Goal: Task Accomplishment & Management: Complete application form

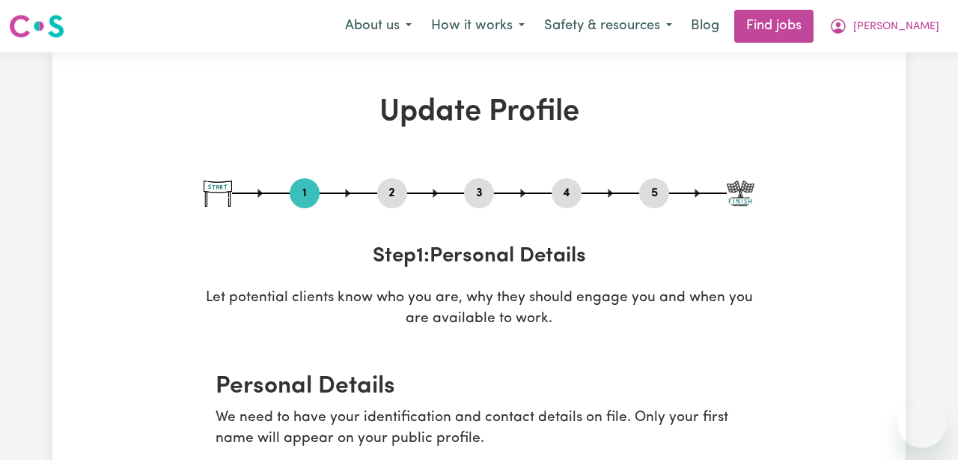
select select "[DEMOGRAPHIC_DATA]"
select select "[DEMOGRAPHIC_DATA] Citizen"
select select "Studying a healthcare related degree or qualification"
select select "55"
select select "65"
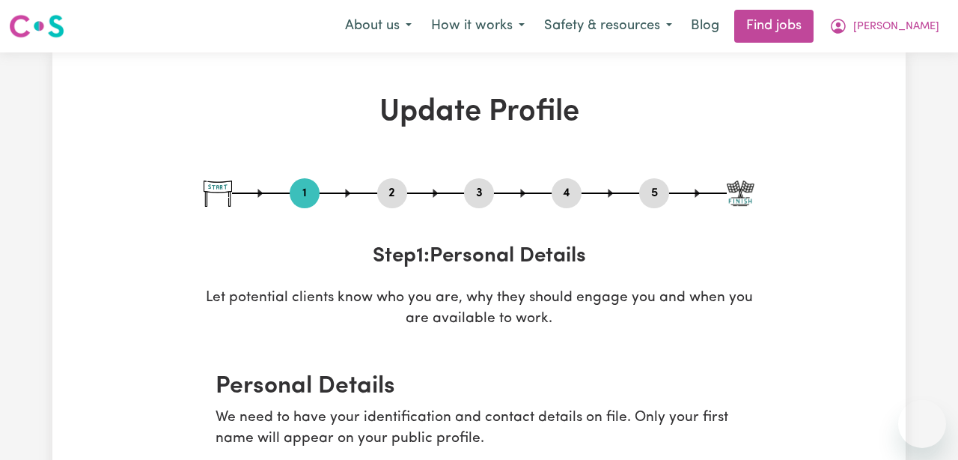
select select "65"
click at [914, 21] on span "[PERSON_NAME]" at bounding box center [896, 27] width 86 height 16
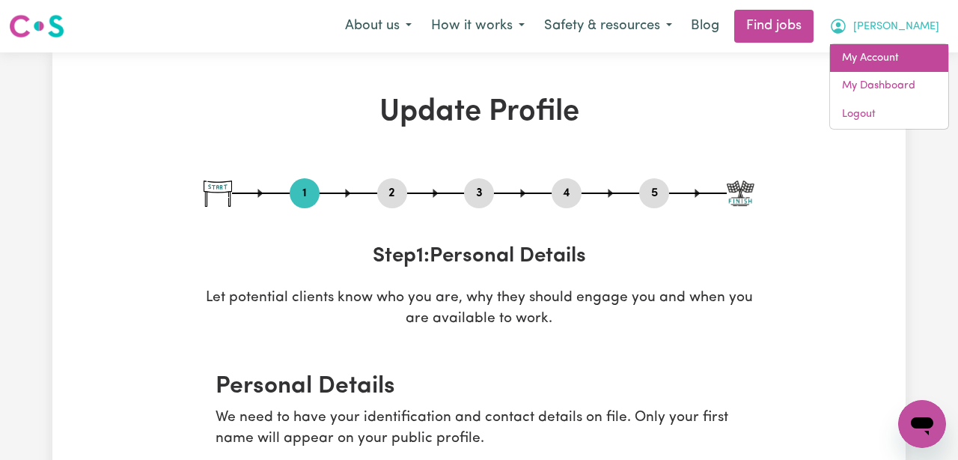
click at [900, 50] on link "My Account" at bounding box center [889, 58] width 118 height 28
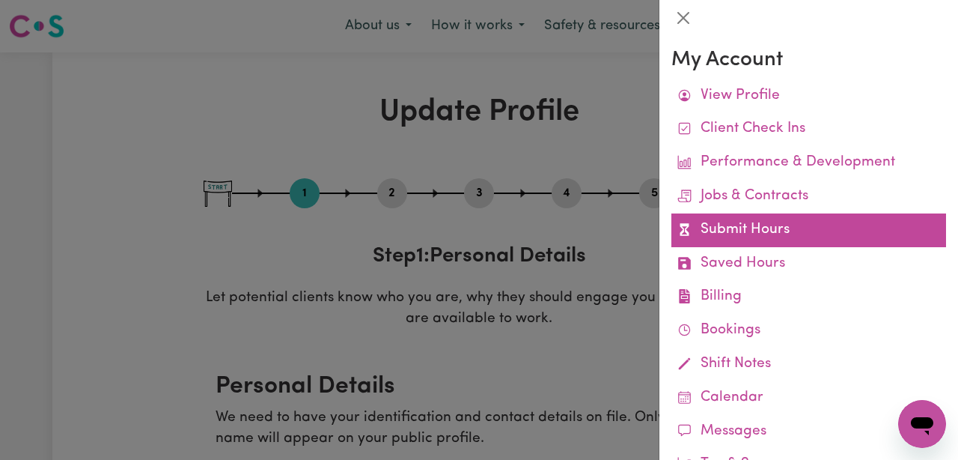
click at [792, 233] on link "Submit Hours" at bounding box center [808, 230] width 275 height 34
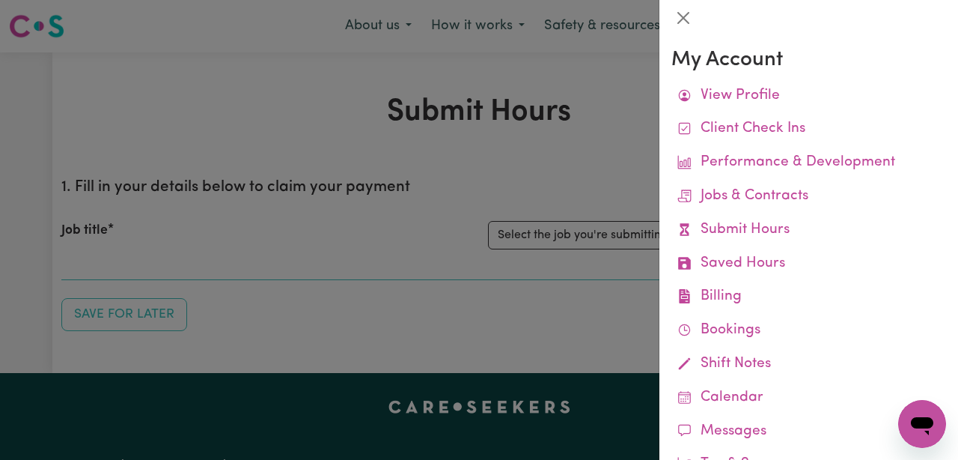
click at [615, 180] on div at bounding box center [479, 230] width 958 height 460
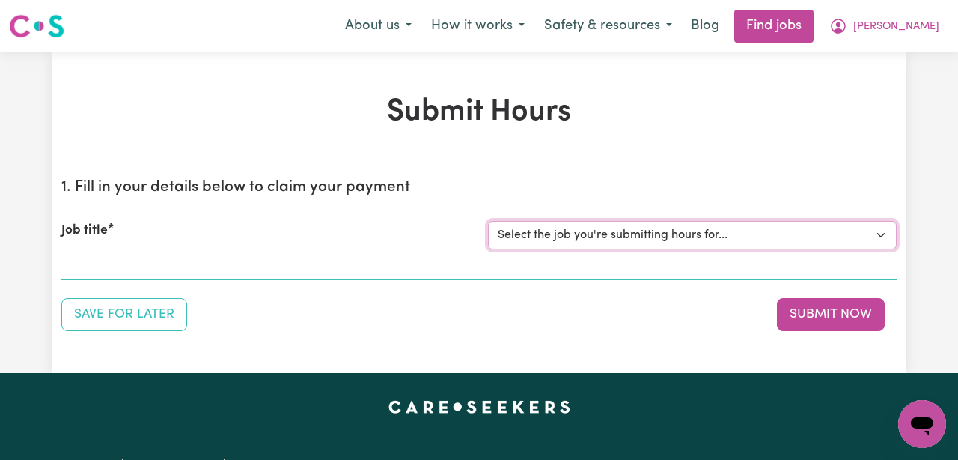
click at [615, 229] on select "Select the job you're submitting hours for... [[PERSON_NAME]] ([DATE]) Support …" at bounding box center [692, 235] width 409 height 28
select select "13925"
click at [488, 221] on select "Select the job you're submitting hours for... [[PERSON_NAME]] ([DATE]) Support …" at bounding box center [692, 235] width 409 height 28
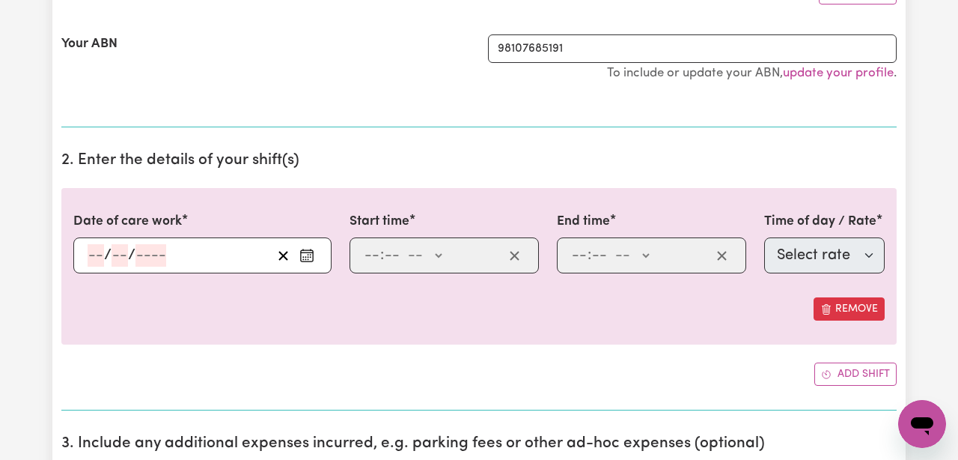
scroll to position [312, 0]
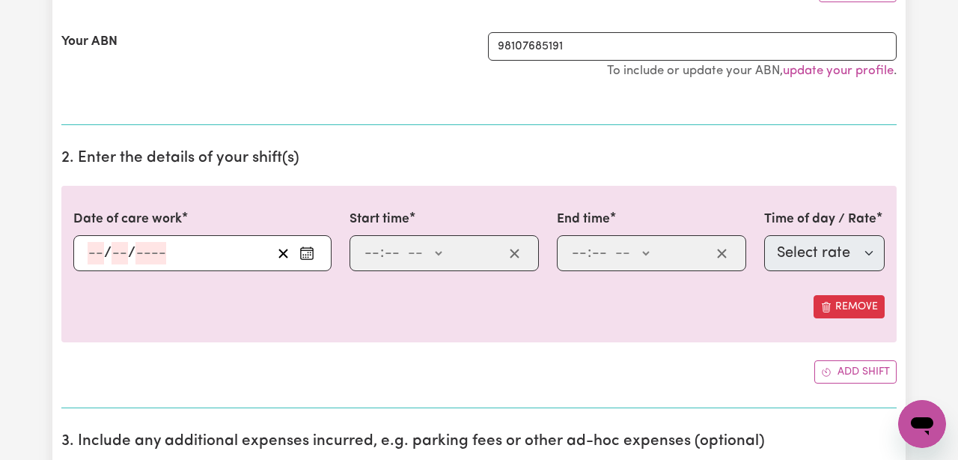
click at [96, 253] on input "number" at bounding box center [96, 253] width 16 height 22
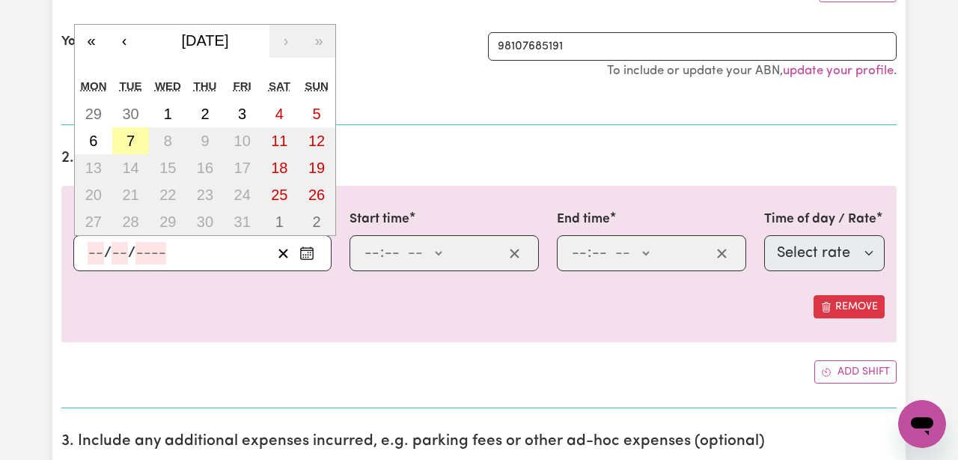
click at [124, 138] on button "7" at bounding box center [130, 140] width 37 height 27
type input "[DATE]"
type input "7"
type input "10"
type input "2025"
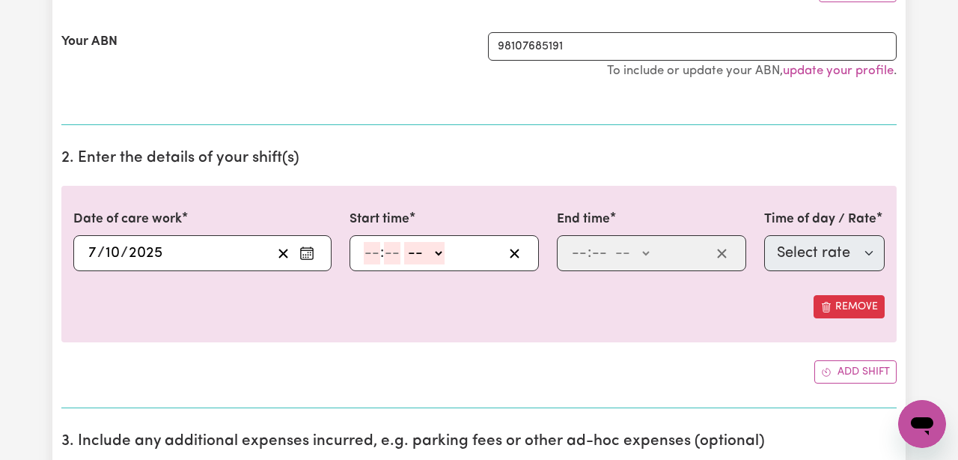
click at [305, 255] on icon "Enter the date of care work" at bounding box center [306, 253] width 15 height 15
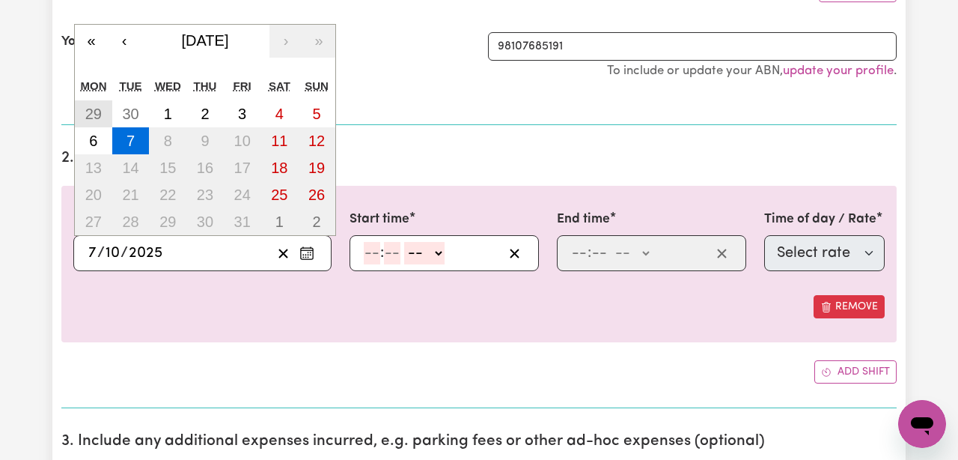
click at [96, 115] on abbr "29" at bounding box center [93, 114] width 16 height 16
type input "[DATE]"
type input "29"
type input "9"
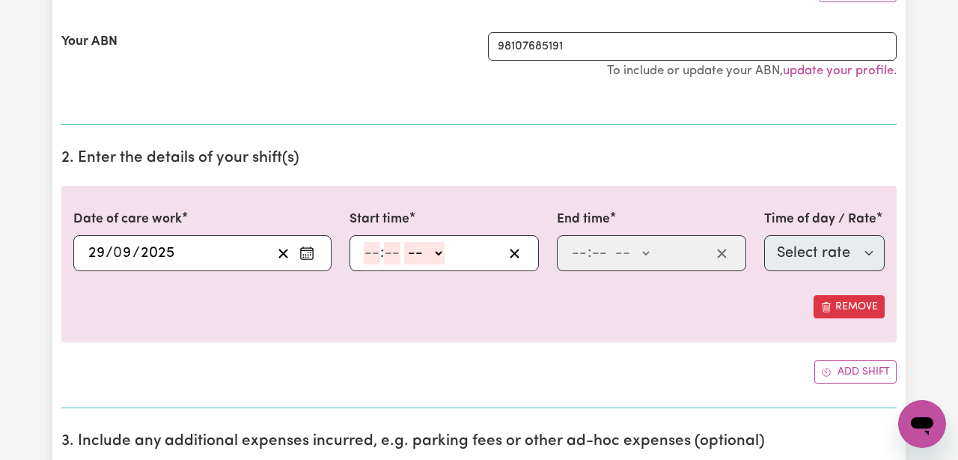
click at [369, 251] on input "number" at bounding box center [372, 253] width 16 height 22
click at [366, 253] on input "12" at bounding box center [371, 253] width 15 height 22
type input "8"
type input "00"
click at [418, 254] on select "-- AM PM" at bounding box center [422, 253] width 40 height 22
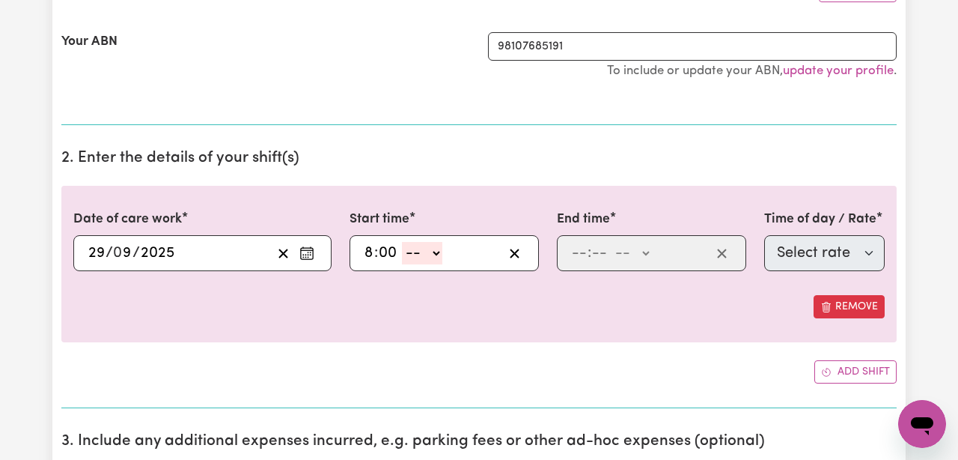
select select "am"
click at [403, 242] on select "-- AM PM" at bounding box center [422, 253] width 40 height 22
type input "08:00"
type input "0"
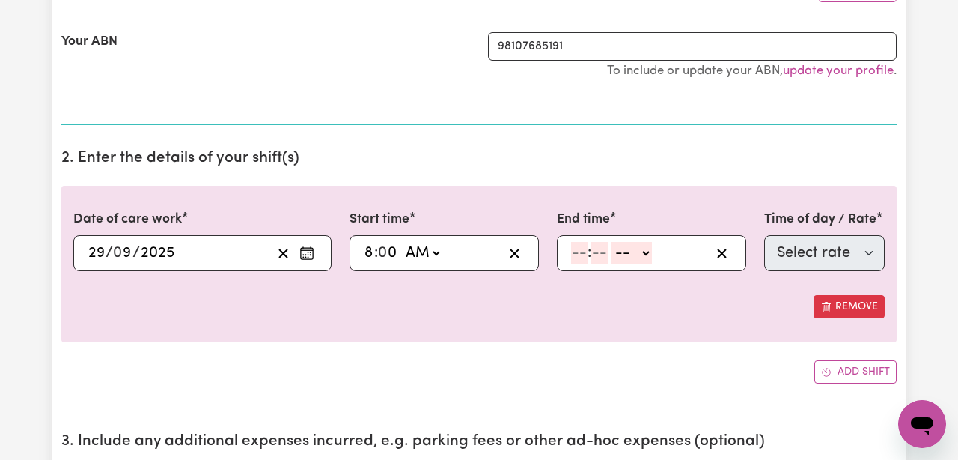
click at [578, 258] on input "number" at bounding box center [579, 253] width 16 height 22
type input "12"
type input "00"
click at [635, 255] on select "-- AM PM" at bounding box center [634, 253] width 40 height 22
select select "pm"
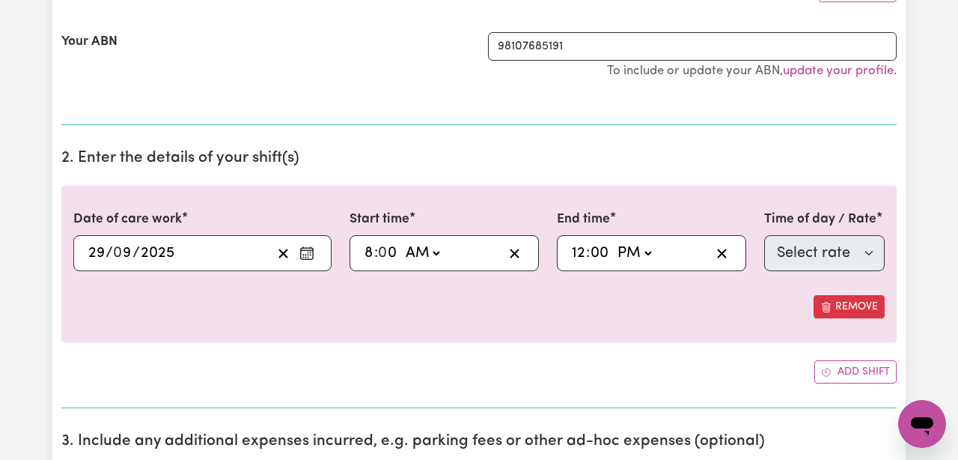
click at [615, 242] on select "-- AM PM" at bounding box center [634, 253] width 40 height 22
type input "12:00"
type input "0"
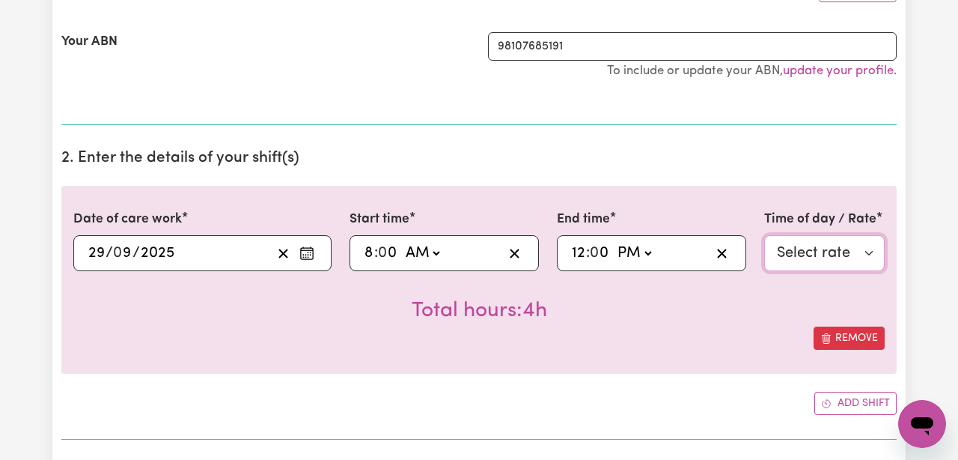
click at [799, 256] on select "Select rate $61.07 - Weekday Daytime - Assistance with Self Care Activities - S…" at bounding box center [824, 253] width 121 height 36
select select "63213"
click at [764, 235] on select "Select rate $61.07 - Weekday Daytime - Assistance with Self Care Activities - S…" at bounding box center [824, 253] width 121 height 36
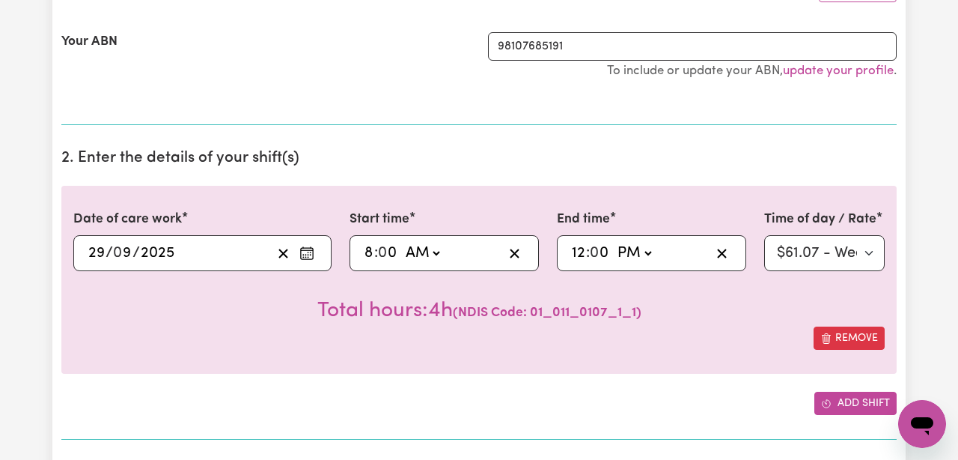
click at [848, 410] on button "Add shift" at bounding box center [855, 402] width 82 height 23
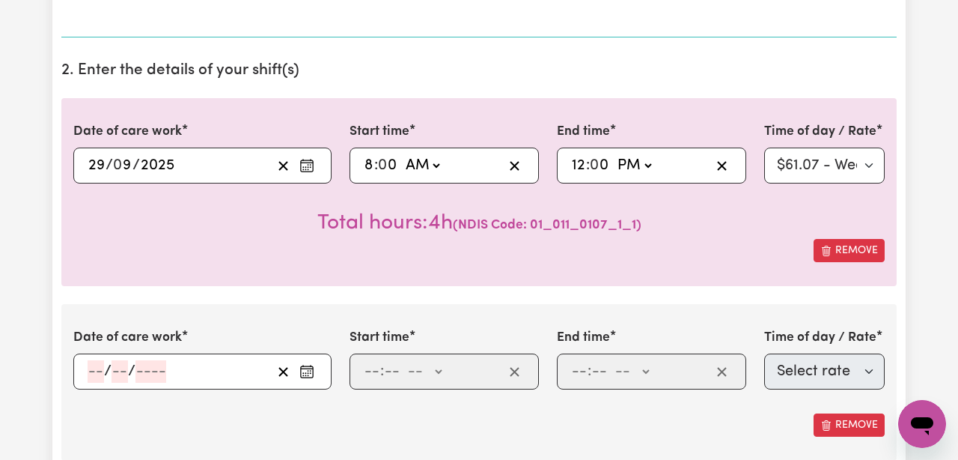
scroll to position [445, 0]
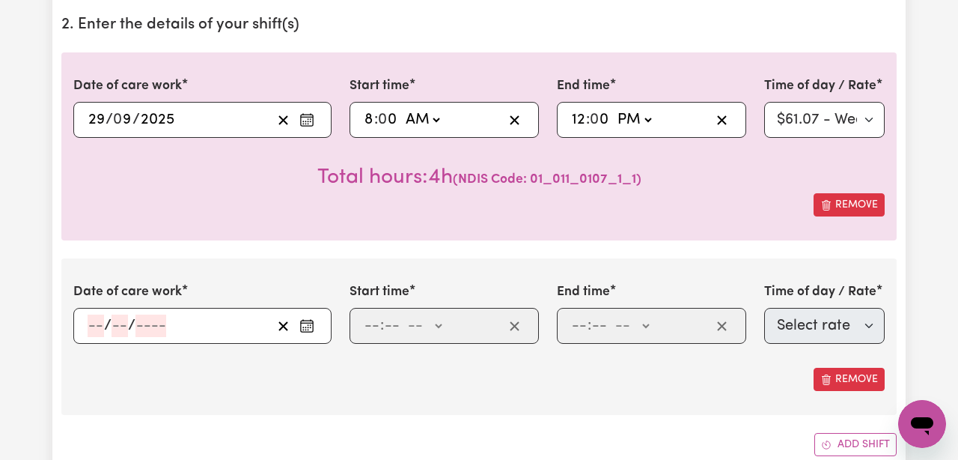
click at [93, 317] on input "number" at bounding box center [96, 325] width 16 height 22
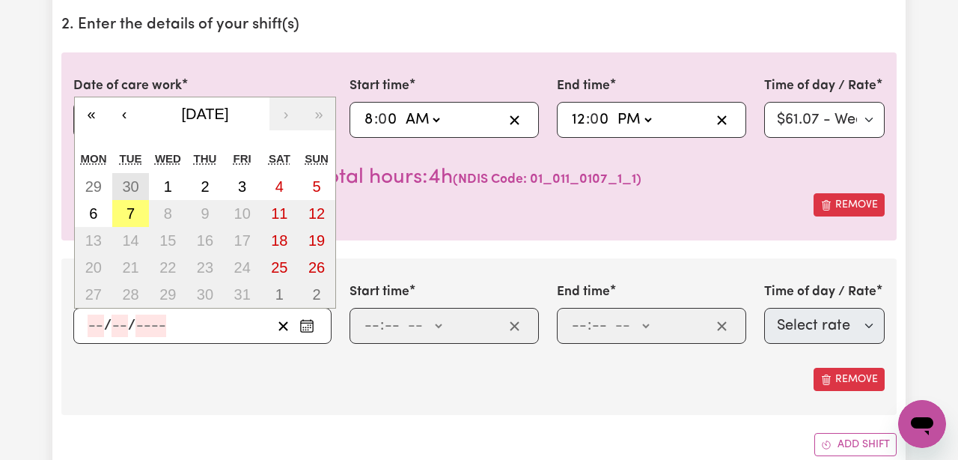
click at [129, 186] on abbr "30" at bounding box center [130, 186] width 16 height 16
type input "[DATE]"
type input "30"
type input "9"
type input "2025"
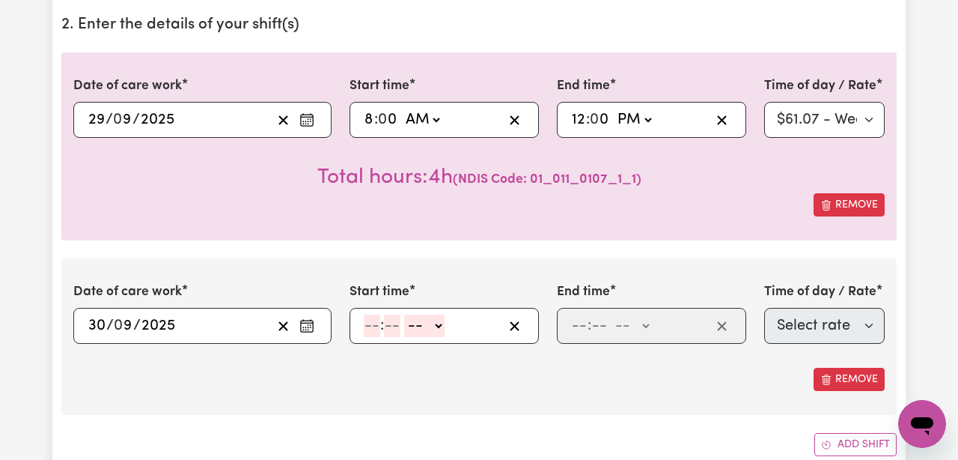
click at [373, 320] on input "number" at bounding box center [372, 325] width 16 height 22
type input "8"
type input "00"
click at [421, 331] on select "-- AM PM" at bounding box center [422, 325] width 40 height 22
select select "am"
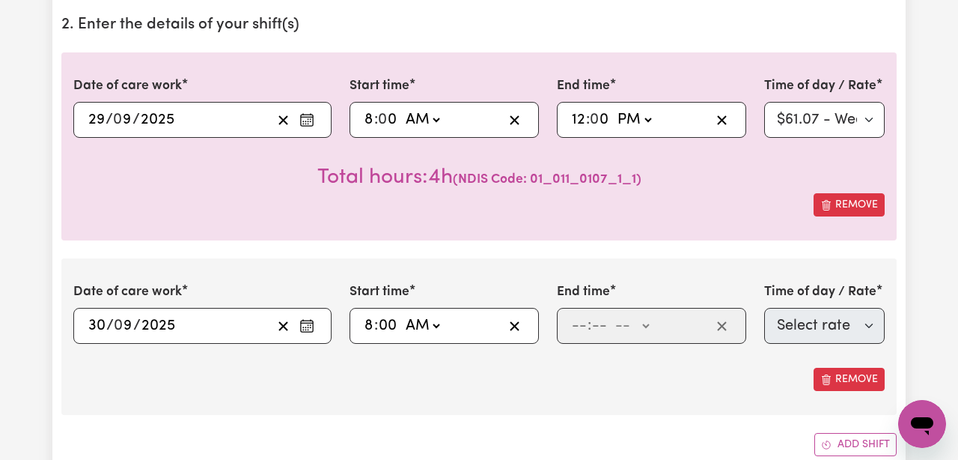
click at [403, 314] on select "-- AM PM" at bounding box center [422, 325] width 40 height 22
type input "08:00"
type input "0"
click at [578, 324] on input "number" at bounding box center [579, 325] width 16 height 22
type input "12"
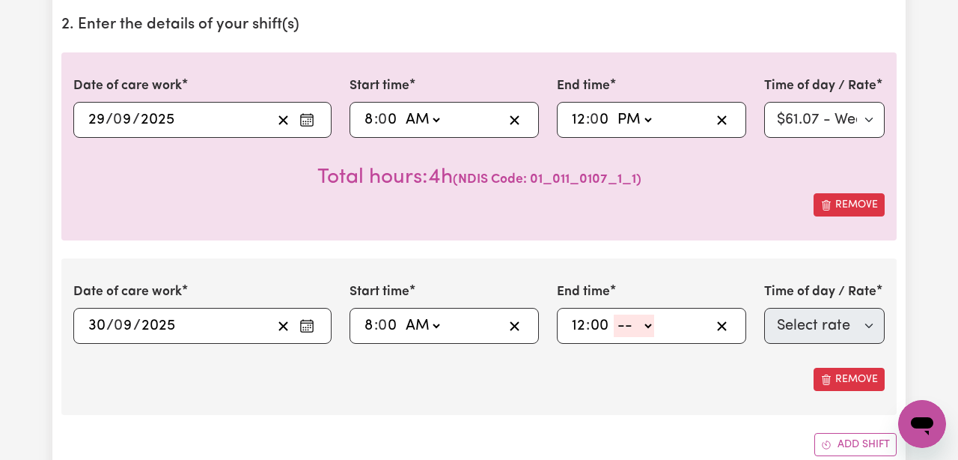
type input "00"
select select "pm"
click at [615, 314] on select "-- AM PM" at bounding box center [634, 325] width 40 height 22
type input "12:00"
type input "0"
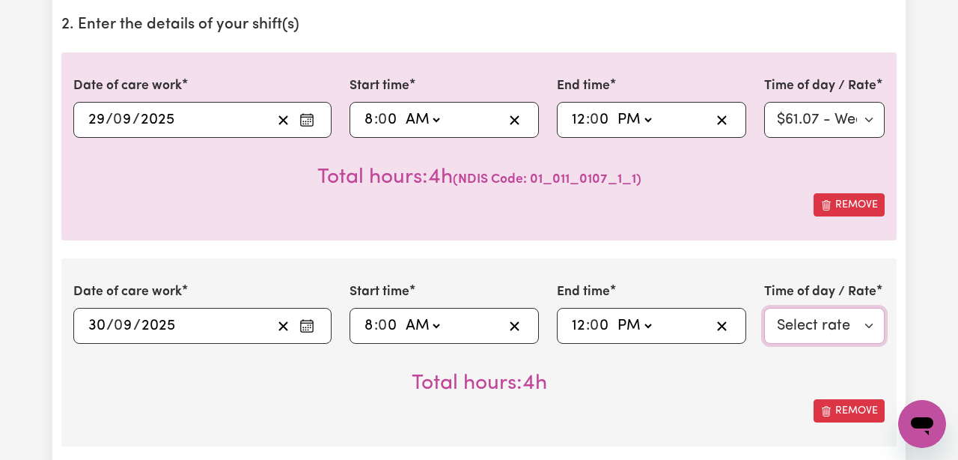
click at [795, 332] on select "Select rate $61.07 - Weekday Daytime - Assistance with Self Care Activities - S…" at bounding box center [824, 326] width 121 height 36
select select "63213"
click at [764, 308] on select "Select rate $61.07 - Weekday Daytime - Assistance with Self Care Activities - S…" at bounding box center [824, 326] width 121 height 36
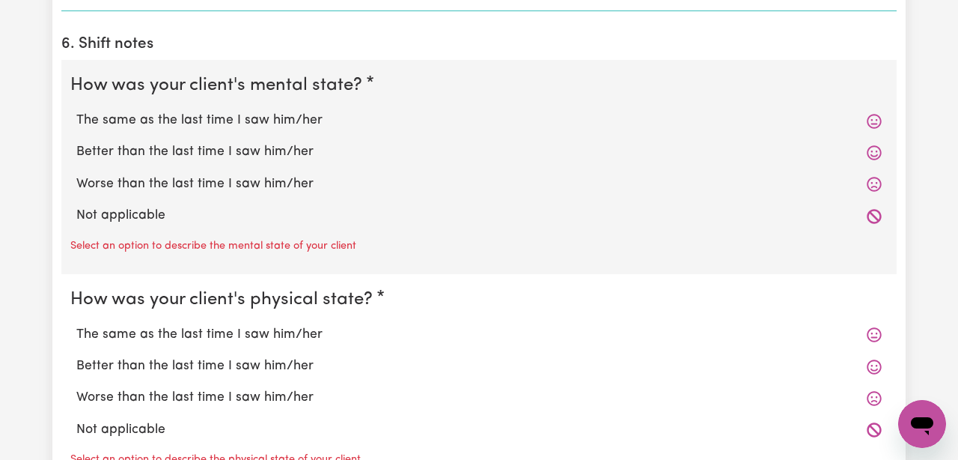
scroll to position [1389, 0]
click at [262, 148] on label "Better than the last time I saw him/her" at bounding box center [478, 150] width 805 height 19
click at [76, 141] on input "Better than the last time I saw him/her" at bounding box center [76, 141] width 1 height 1
radio input "true"
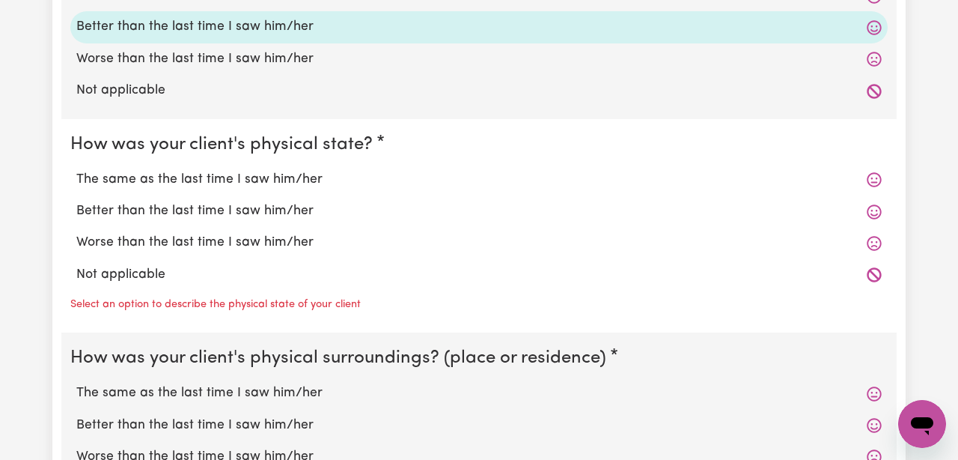
scroll to position [1522, 0]
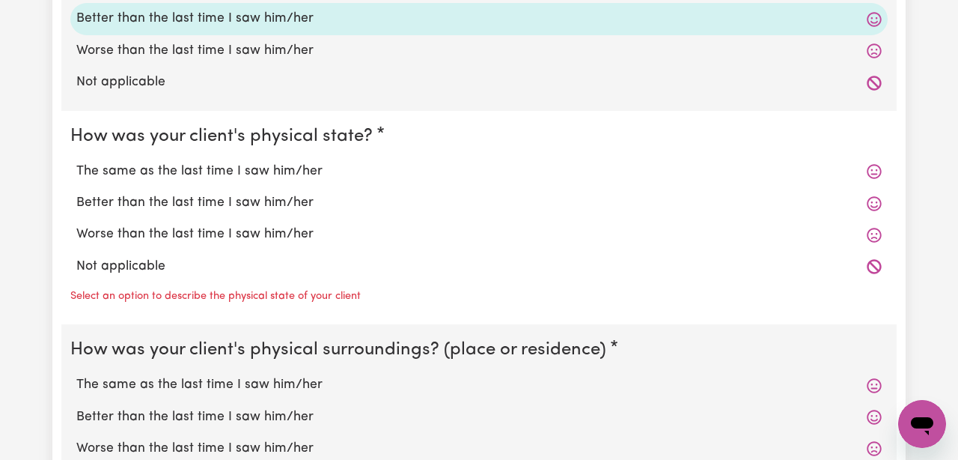
click at [238, 198] on label "Better than the last time I saw him/her" at bounding box center [478, 202] width 805 height 19
click at [76, 193] on input "Better than the last time I saw him/her" at bounding box center [76, 192] width 1 height 1
radio input "true"
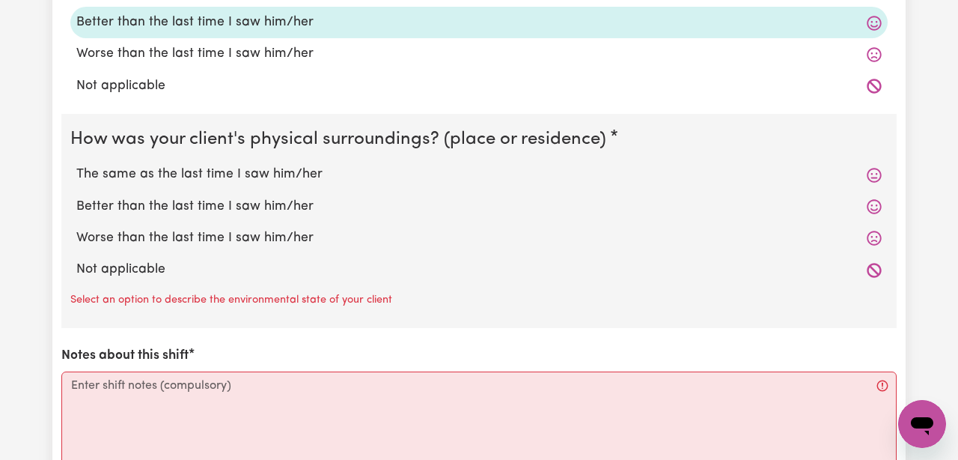
scroll to position [1714, 0]
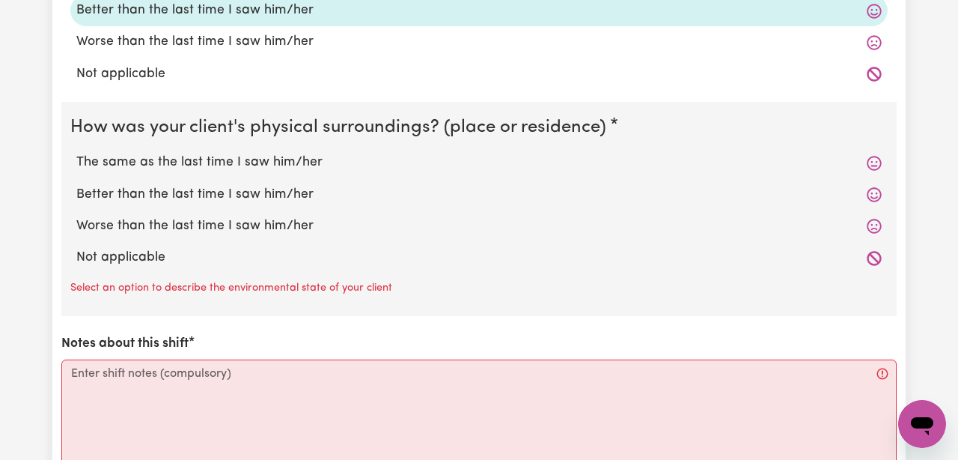
click at [226, 192] on label "Better than the last time I saw him/her" at bounding box center [478, 194] width 805 height 19
click at [76, 185] on input "Better than the last time I saw him/her" at bounding box center [76, 184] width 1 height 1
radio input "true"
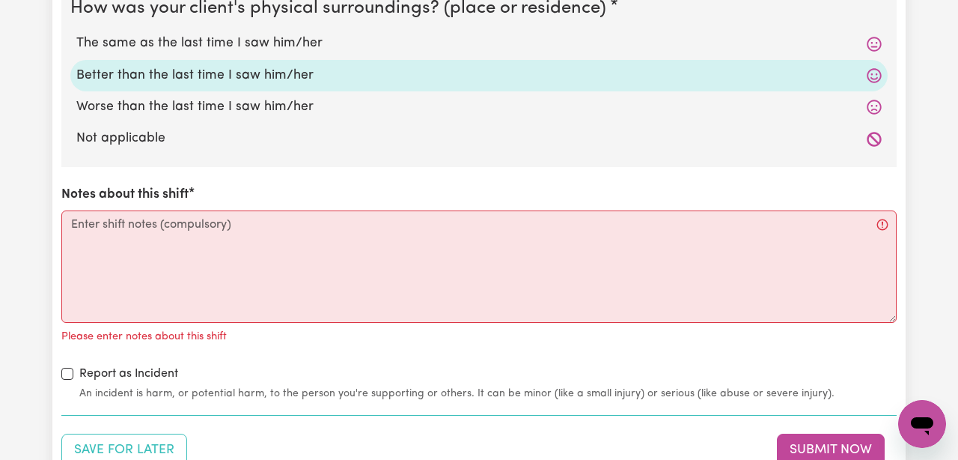
scroll to position [1834, 0]
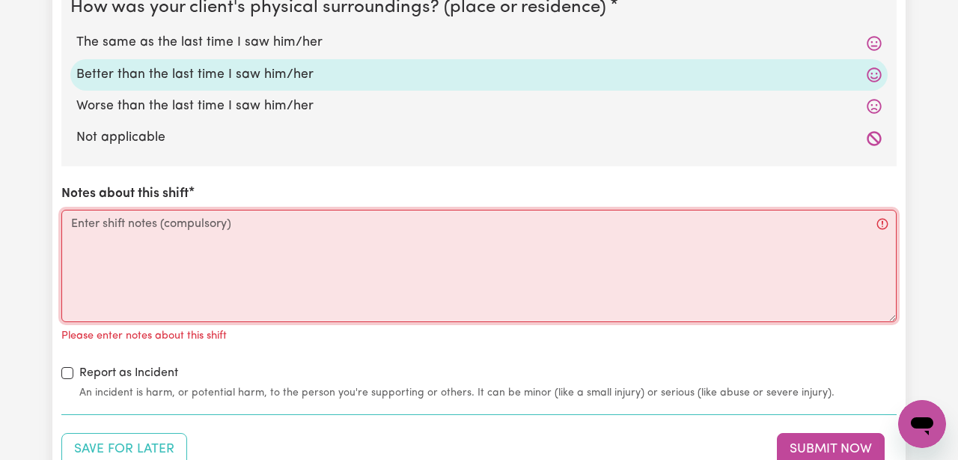
click at [197, 224] on textarea "Notes about this shift" at bounding box center [478, 266] width 835 height 112
paste textarea "[PERSON_NAME] was more settled this week. He was friendly and attentive, engagi…"
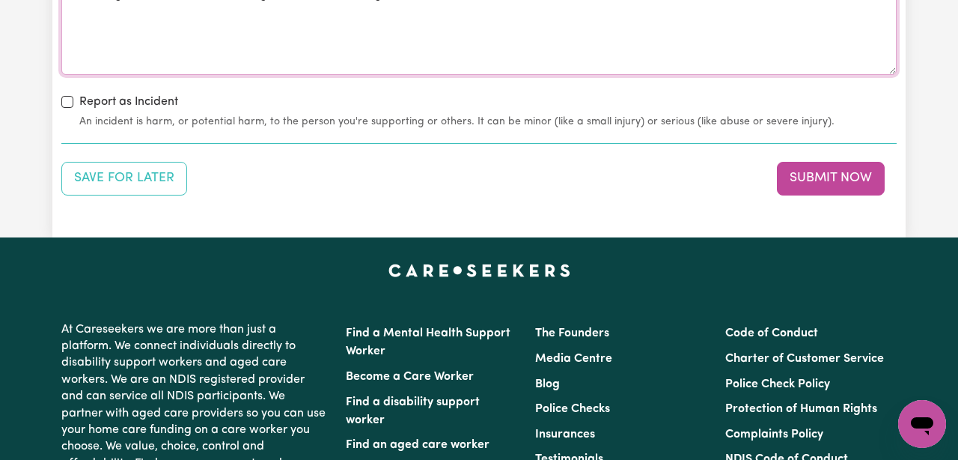
scroll to position [2080, 0]
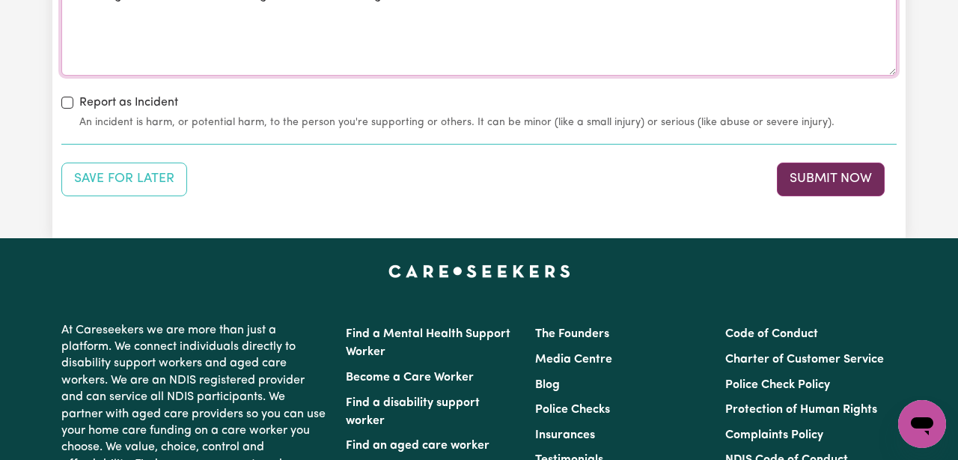
type textarea "[PERSON_NAME] was more settled this week. He was friendly and attentive, engagi…"
click at [828, 176] on button "Submit Now" at bounding box center [831, 178] width 108 height 33
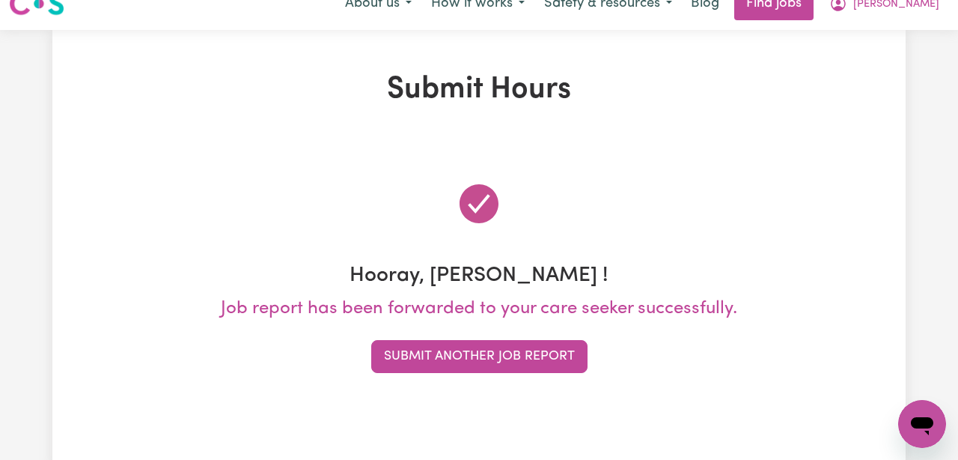
scroll to position [0, 0]
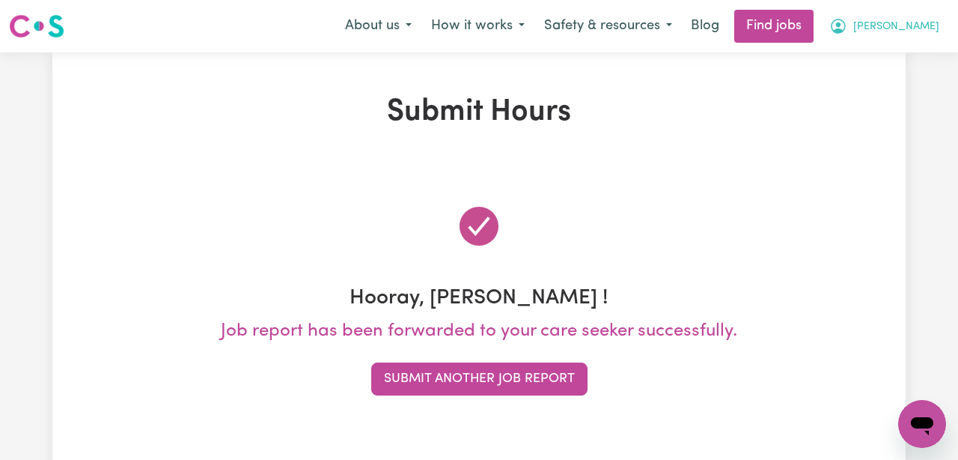
click at [911, 23] on span "[PERSON_NAME]" at bounding box center [896, 27] width 86 height 16
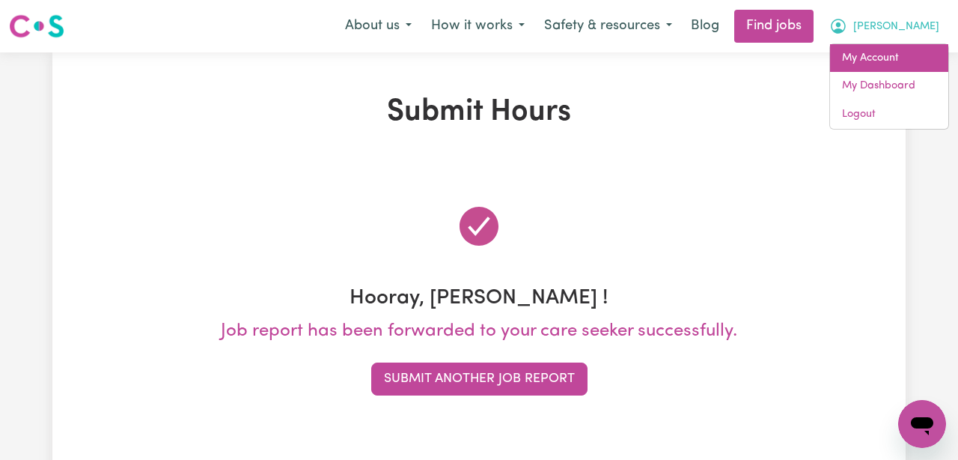
click at [893, 68] on link "My Account" at bounding box center [889, 58] width 118 height 28
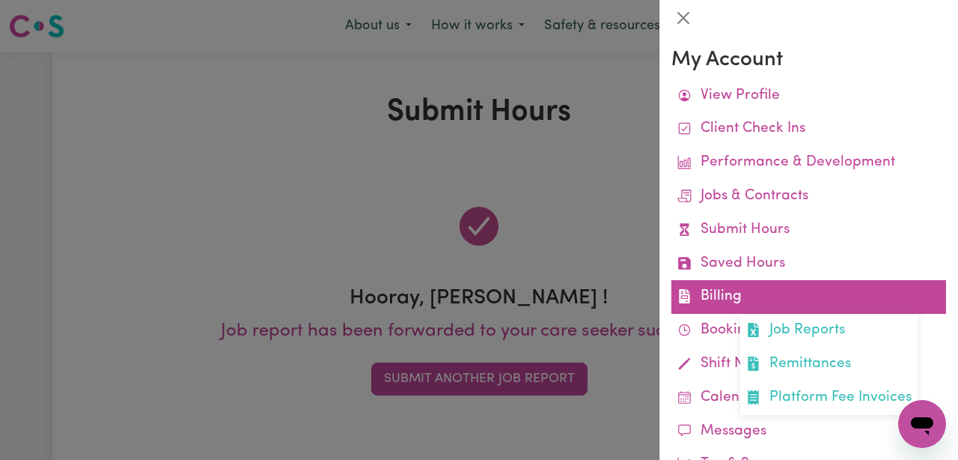
click at [772, 291] on link "Billing Job Reports Remittances Platform Fee Invoices" at bounding box center [808, 297] width 275 height 34
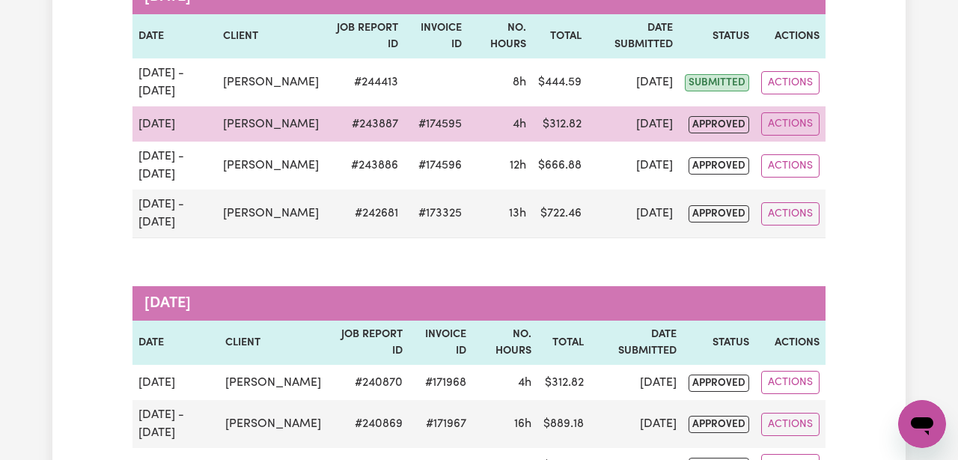
scroll to position [260, 0]
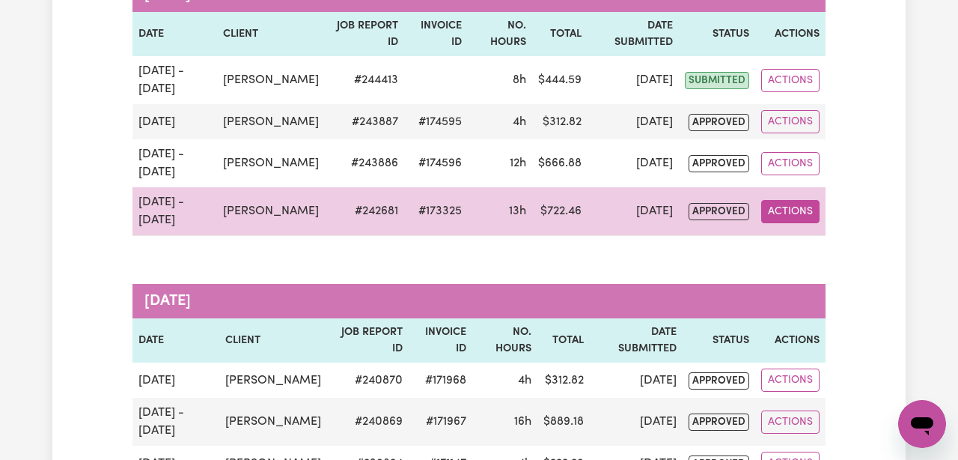
click at [796, 222] on button "Actions" at bounding box center [790, 211] width 58 height 23
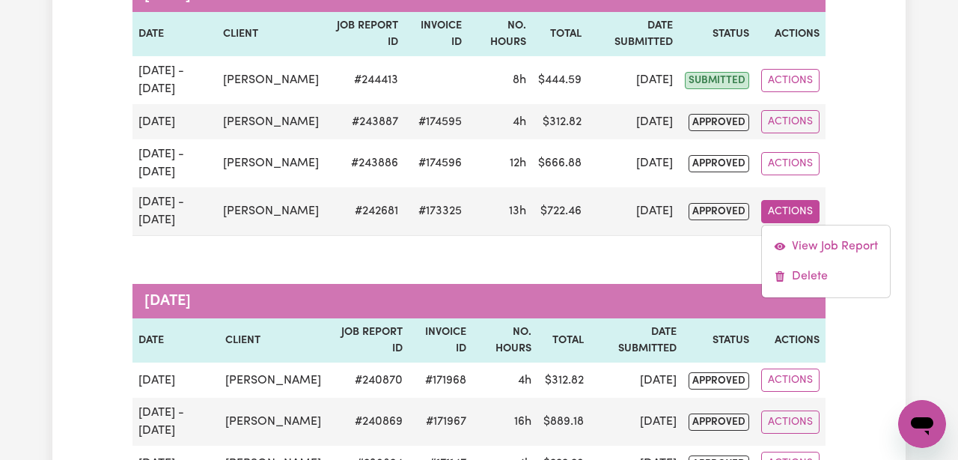
click at [860, 214] on div "Job Reports Group by: Date Care Seeker Status Search Export [DATE] Date Client …" at bounding box center [478, 182] width 853 height 695
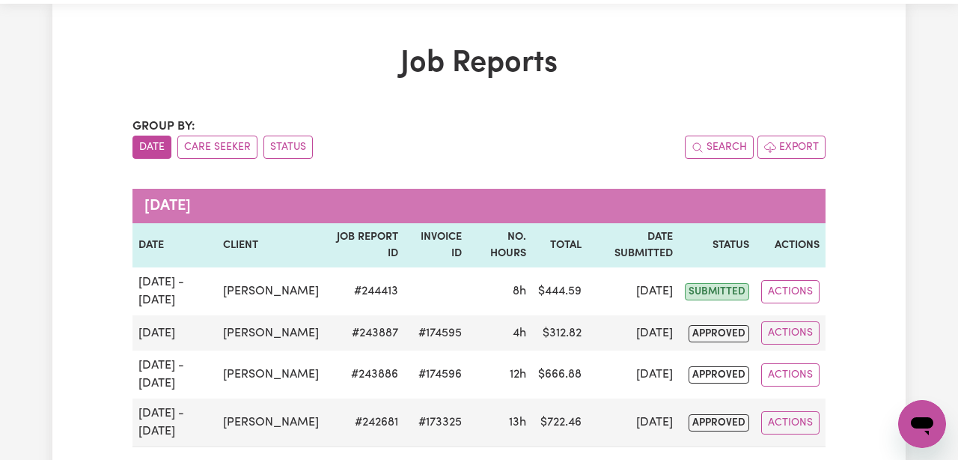
scroll to position [0, 0]
